Goal: Use online tool/utility: Use online tool/utility

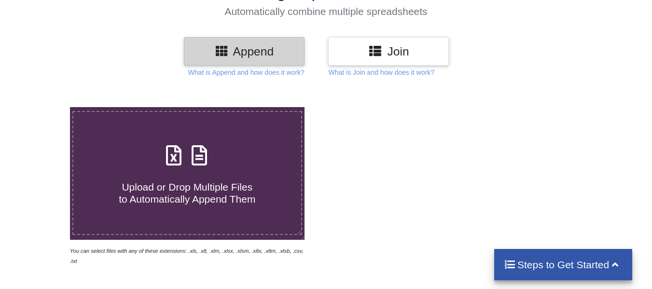
scroll to position [97, 0]
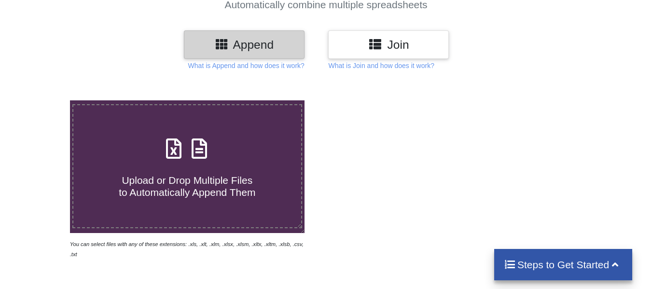
click at [188, 156] on span at bounding box center [187, 149] width 51 height 23
click at [43, 100] on input "Upload or Drop Multiple Files to Automatically Append Them" at bounding box center [43, 100] width 0 height 0
type input "C:\fakepath\2018 delete.XLSX"
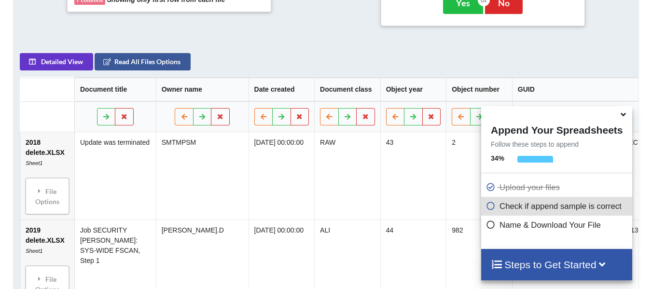
scroll to position [531, 0]
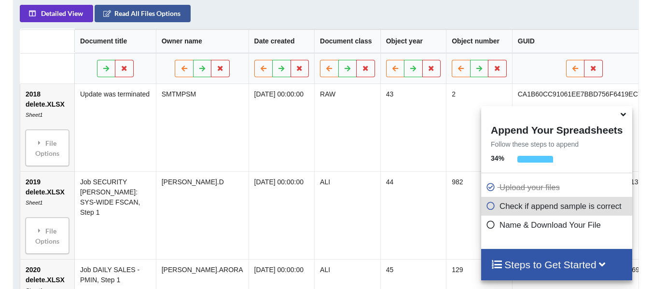
click at [491, 226] on icon at bounding box center [491, 223] width 10 height 8
click at [517, 227] on p "Name & Download Your File" at bounding box center [558, 225] width 144 height 12
click at [514, 208] on p "Check if append sample is correct" at bounding box center [558, 206] width 144 height 12
click at [477, 207] on td "982" at bounding box center [479, 215] width 66 height 88
click at [491, 206] on icon at bounding box center [491, 204] width 10 height 8
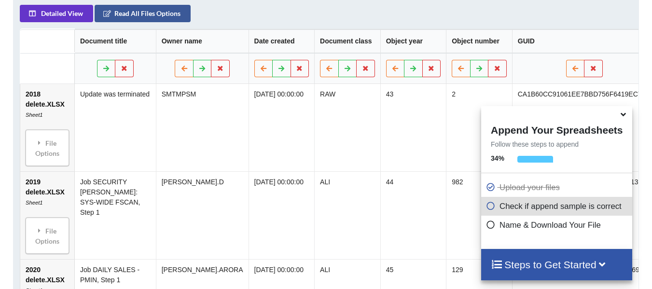
click at [595, 267] on h4 "Steps to Get Started" at bounding box center [557, 265] width 132 height 12
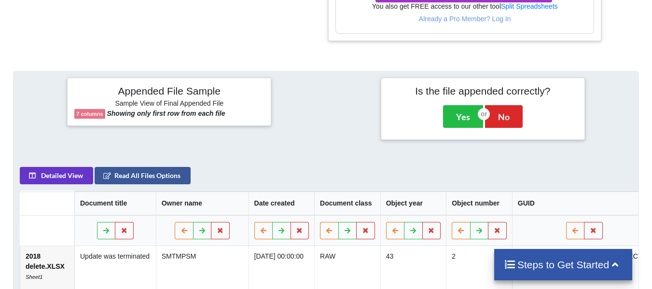
scroll to position [338, 0]
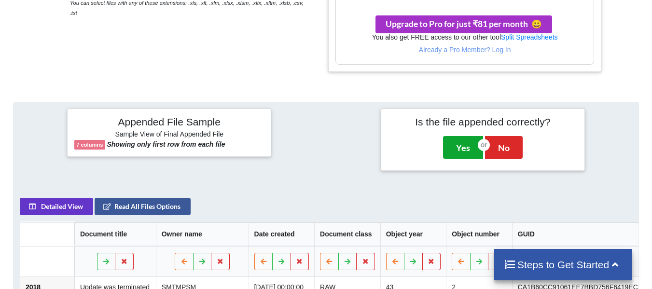
click at [462, 150] on button "Yes" at bounding box center [463, 147] width 40 height 22
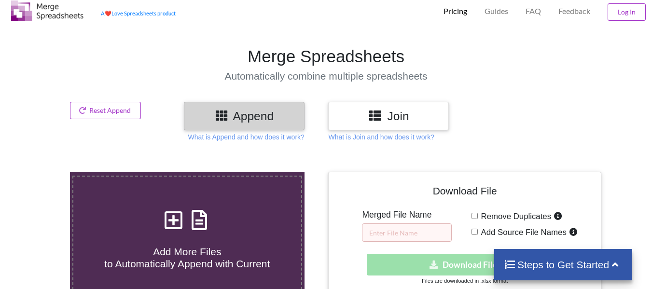
scroll to position [0, 0]
